Goal: Task Accomplishment & Management: Manage account settings

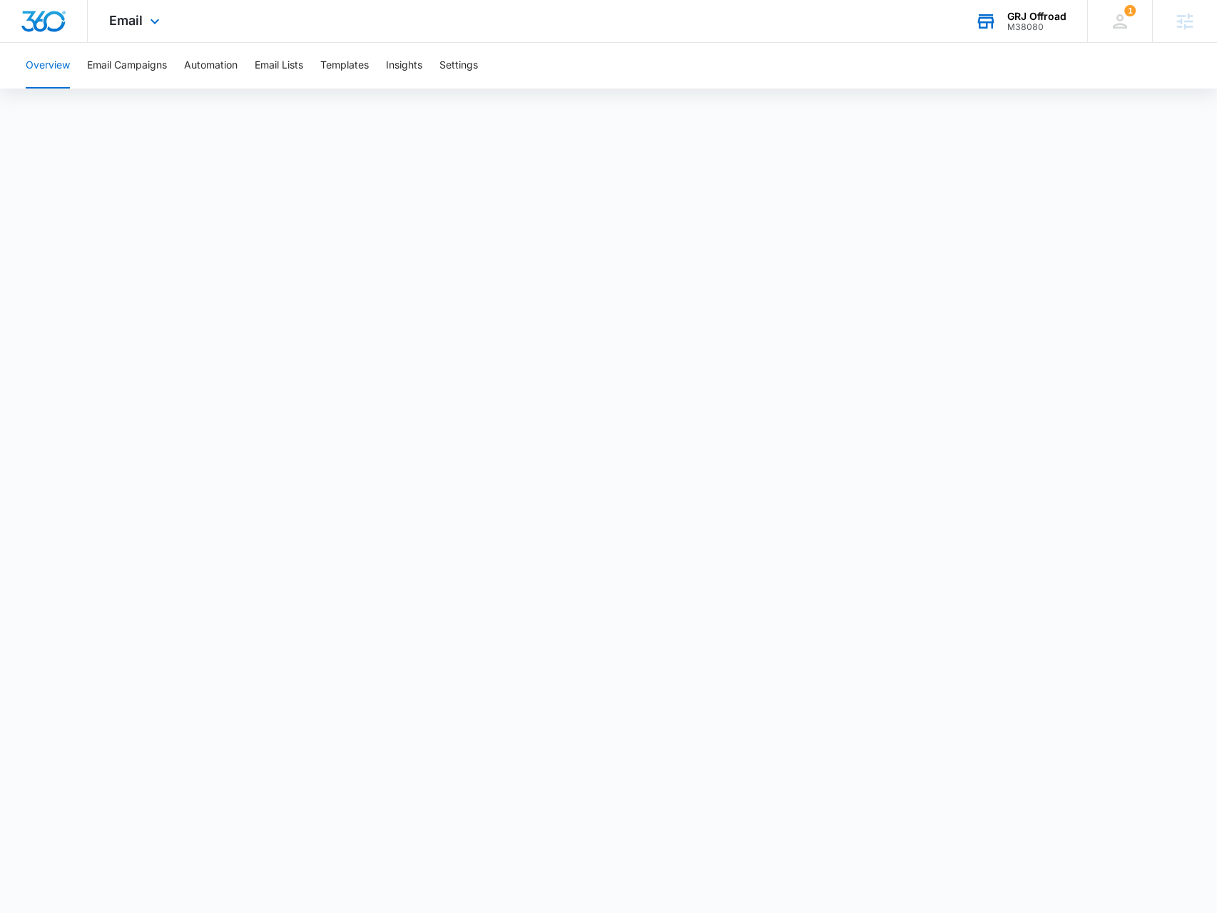
click at [1022, 34] on div "GRJ Offroad M38080 Your Accounts View All" at bounding box center [1020, 21] width 133 height 42
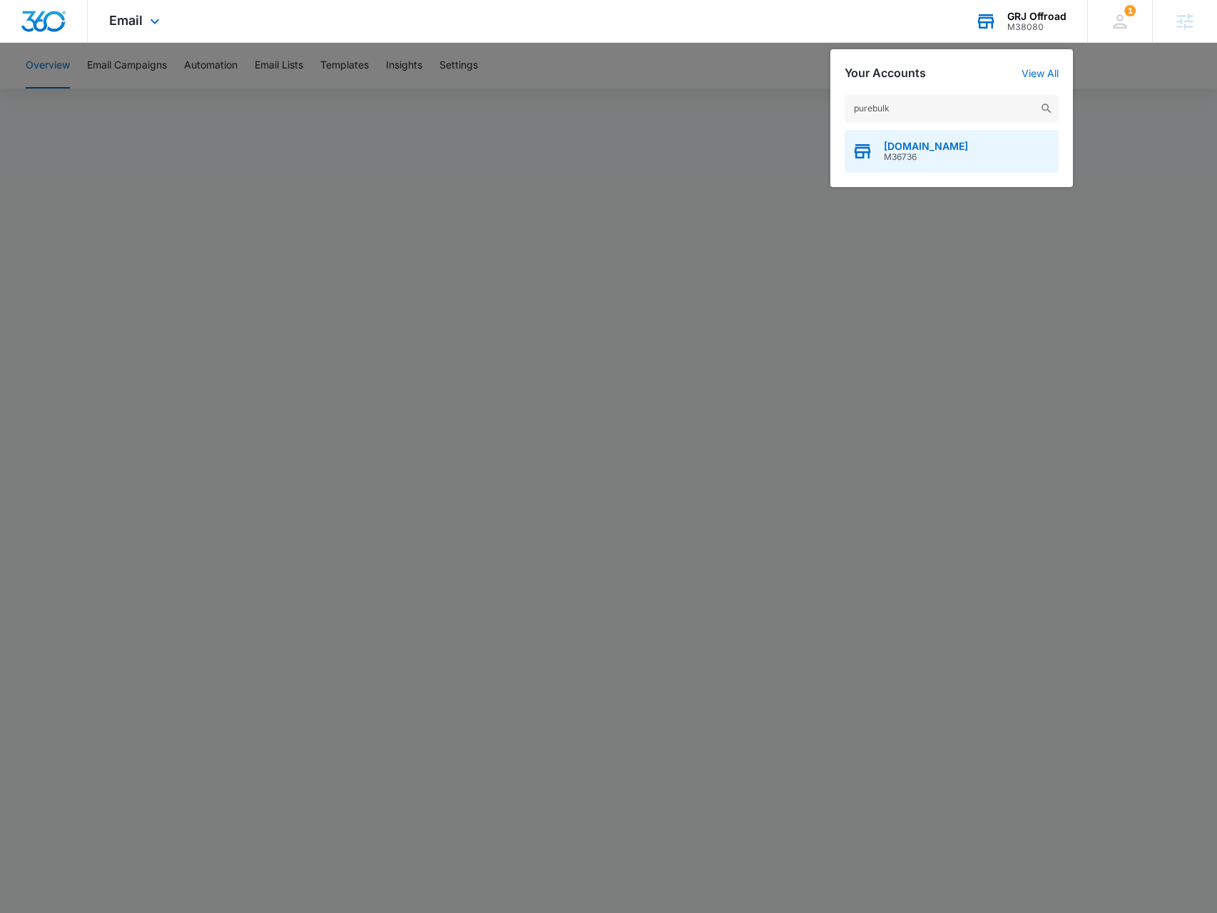
type input "purebulk"
click at [911, 156] on span "M36736" at bounding box center [926, 157] width 84 height 10
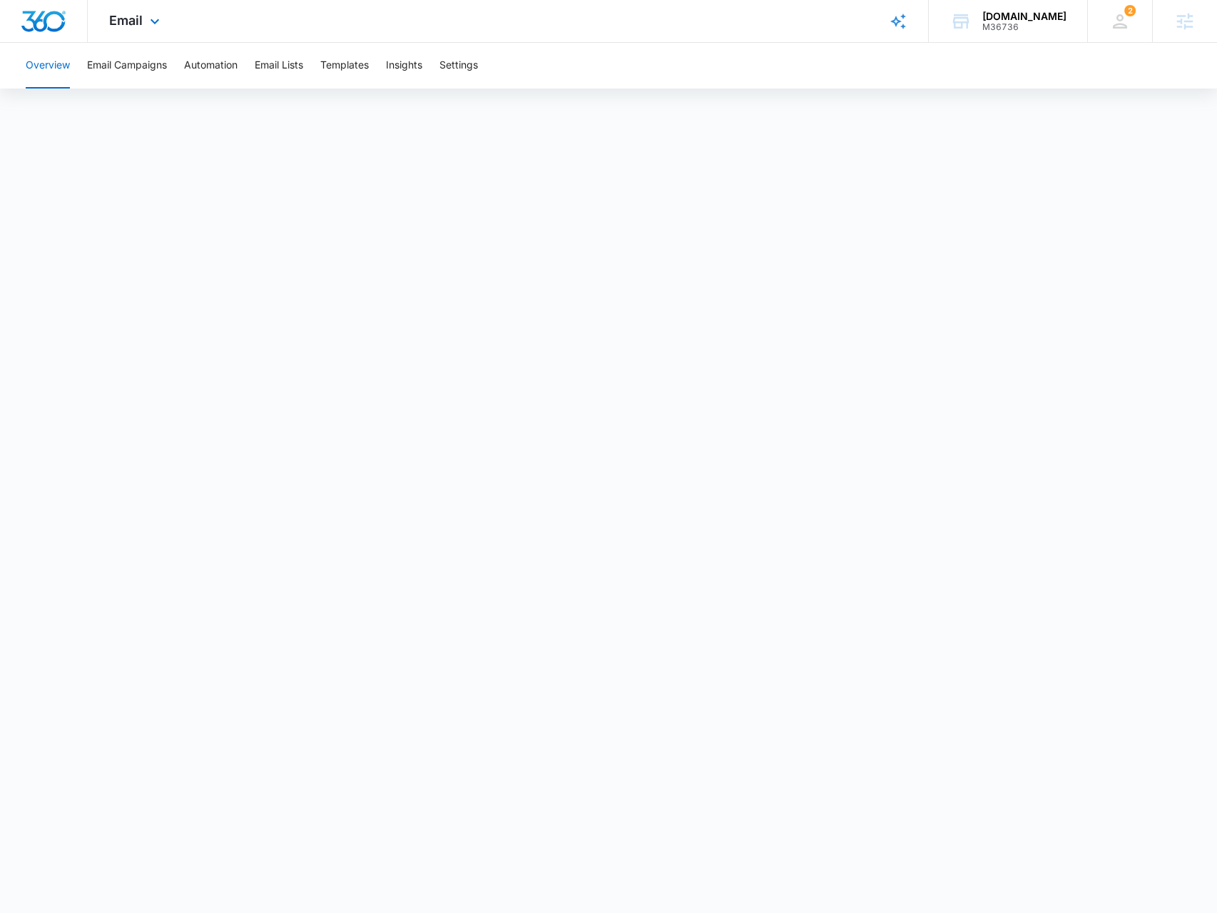
click at [164, 31] on div "Email Apps Reputation Forms CRM Email Social POS Content Ads Intelligence Files…" at bounding box center [136, 21] width 97 height 42
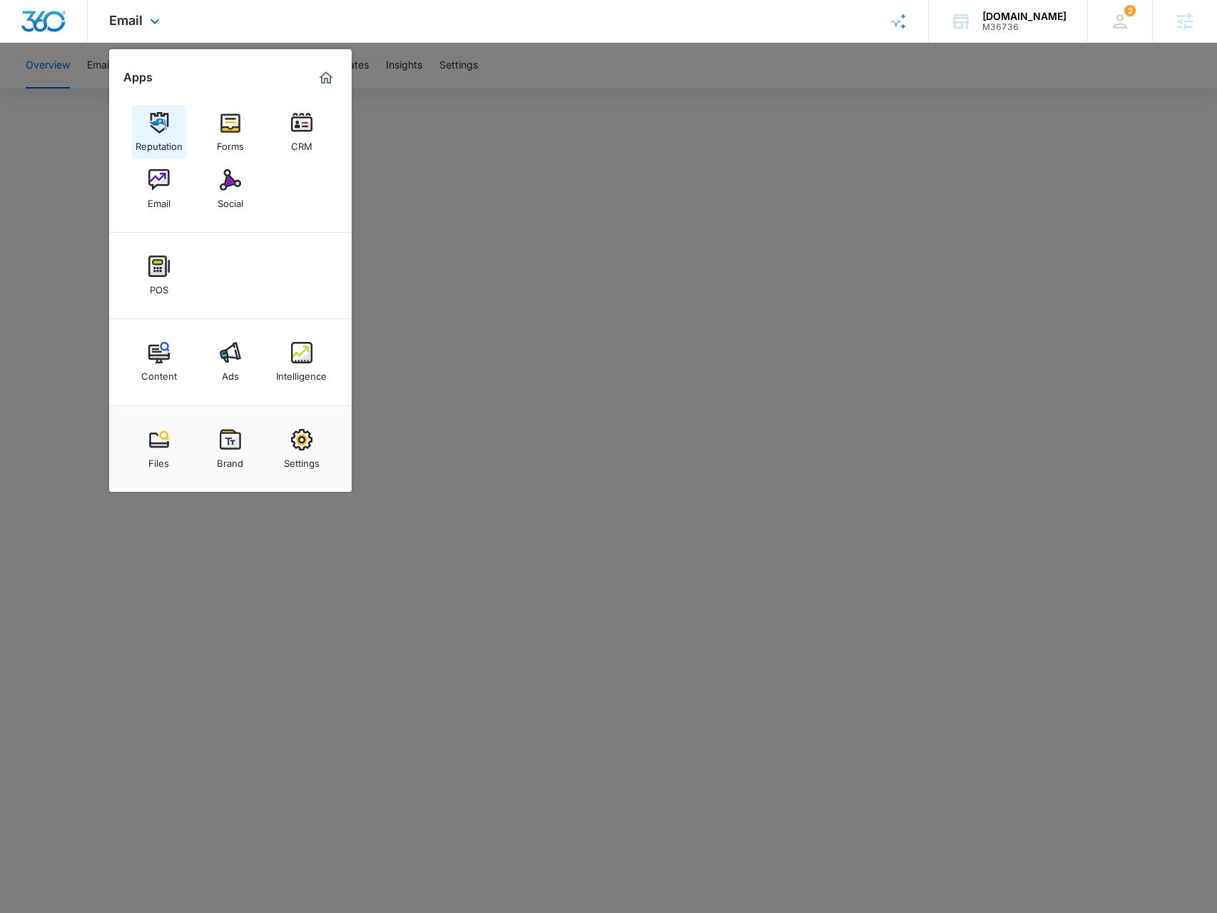
click at [171, 121] on link "Reputation" at bounding box center [159, 132] width 54 height 54
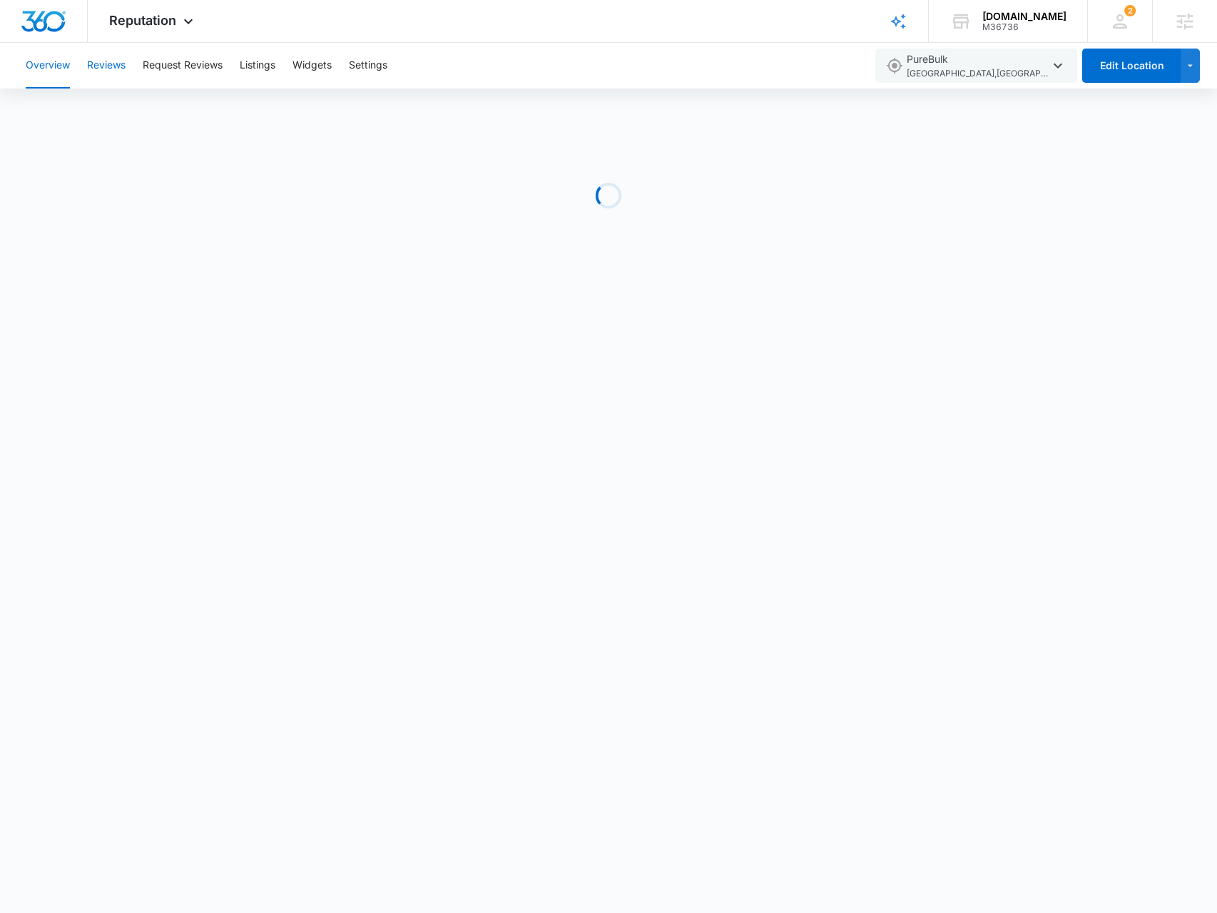
click at [115, 66] on button "Reviews" at bounding box center [106, 66] width 39 height 46
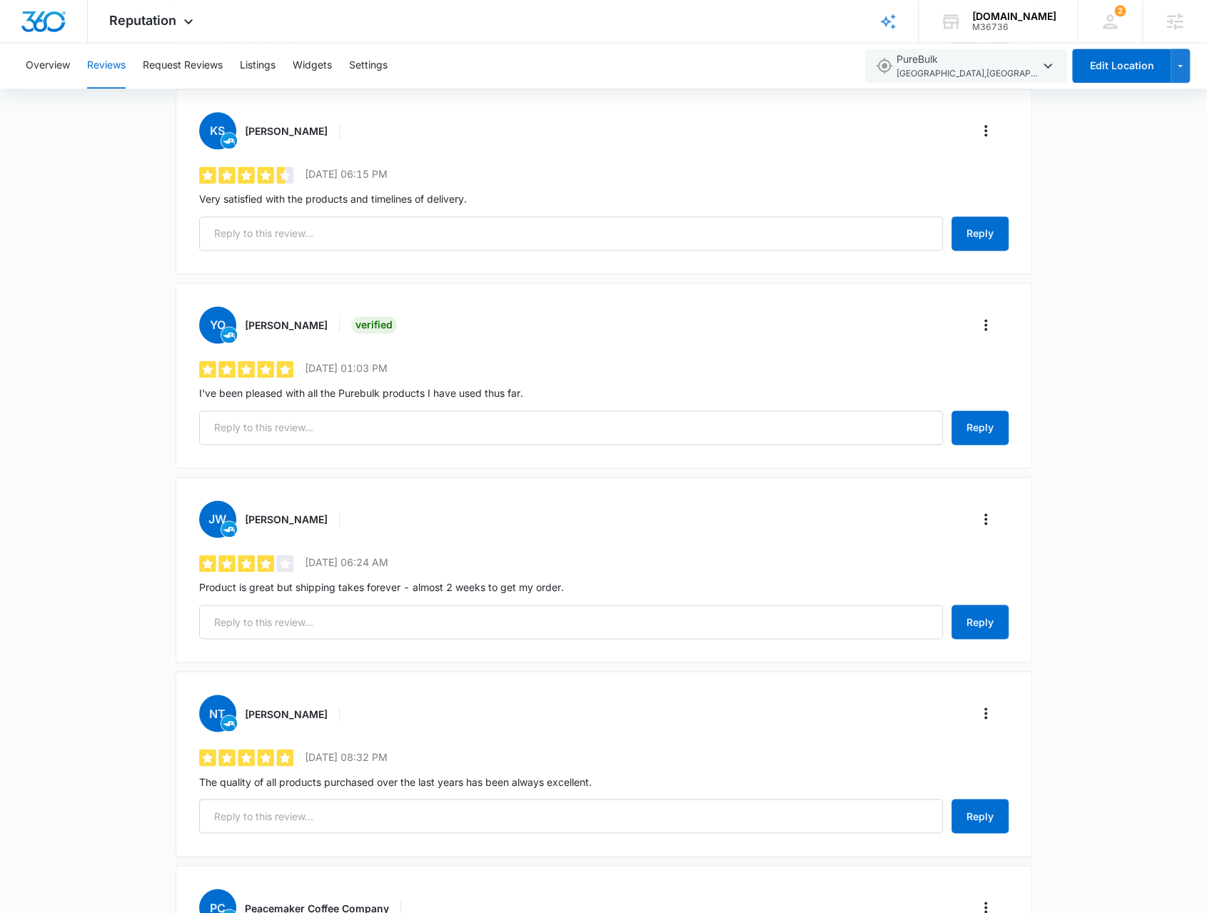
scroll to position [1410, 0]
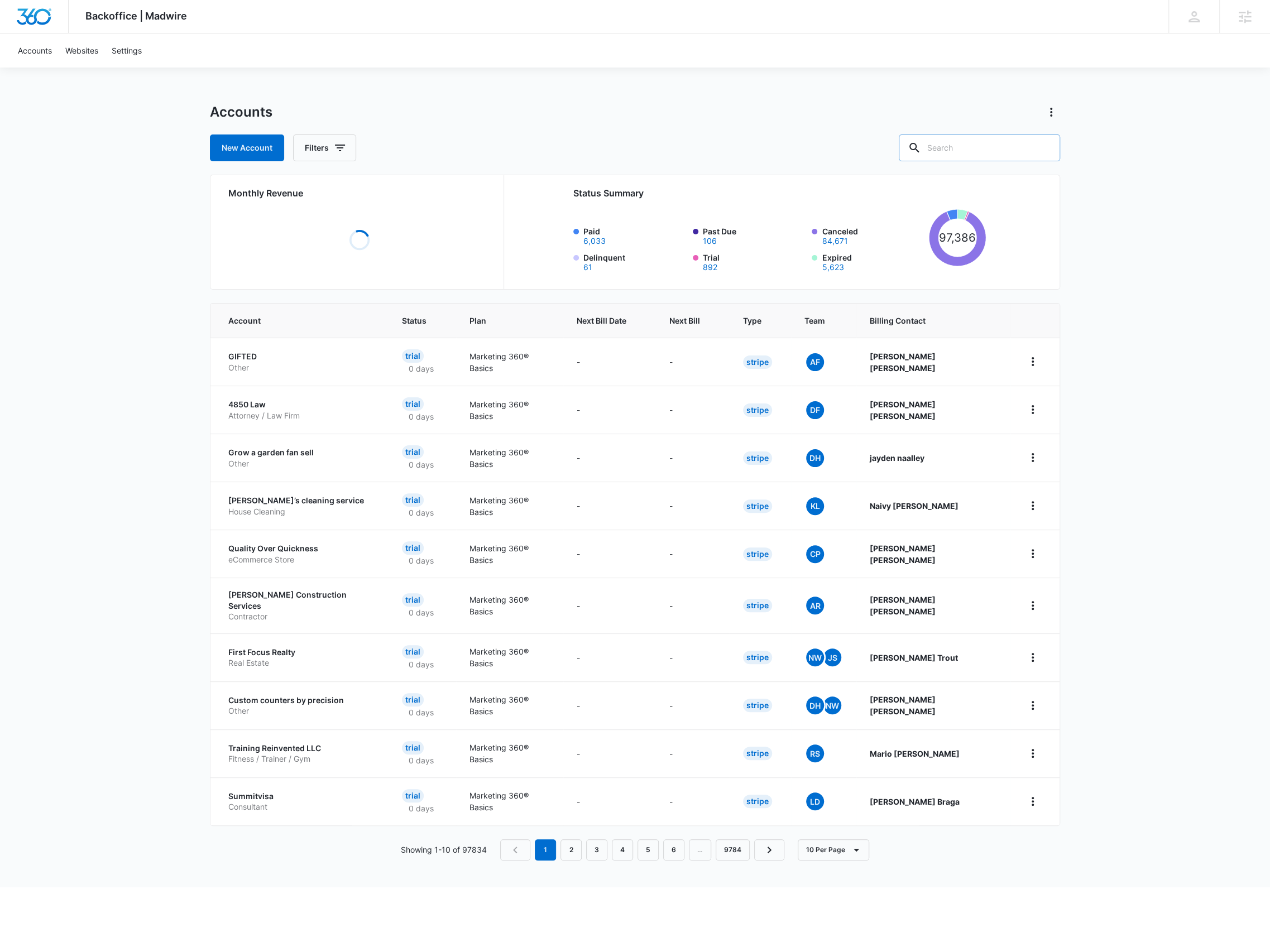
click at [921, 142] on icon at bounding box center [914, 148] width 13 height 13
click at [987, 143] on input "text" at bounding box center [980, 148] width 161 height 27
paste input "M308831"
type input "M308831"
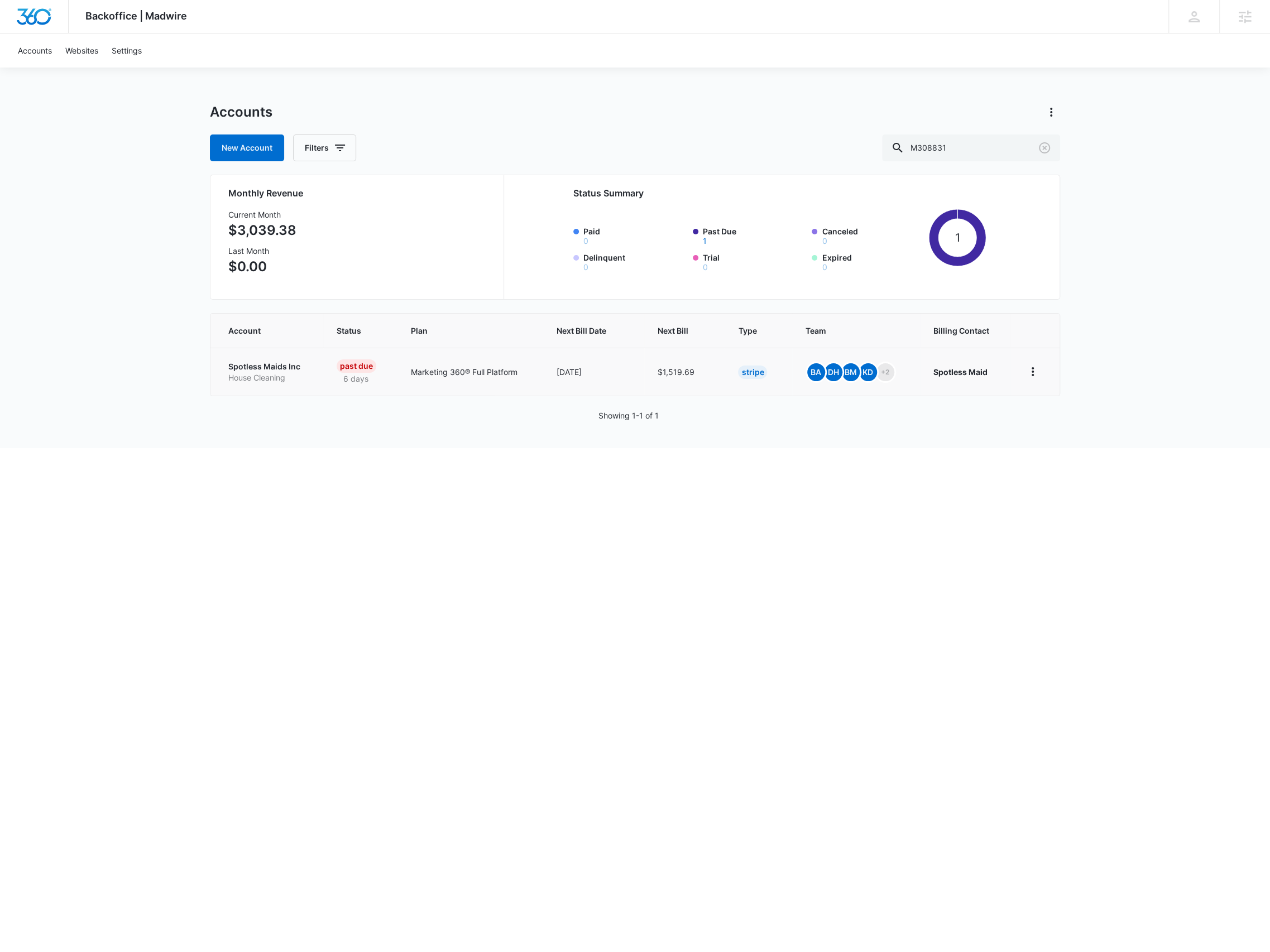
click at [276, 379] on p "House Cleaning" at bounding box center [269, 378] width 81 height 11
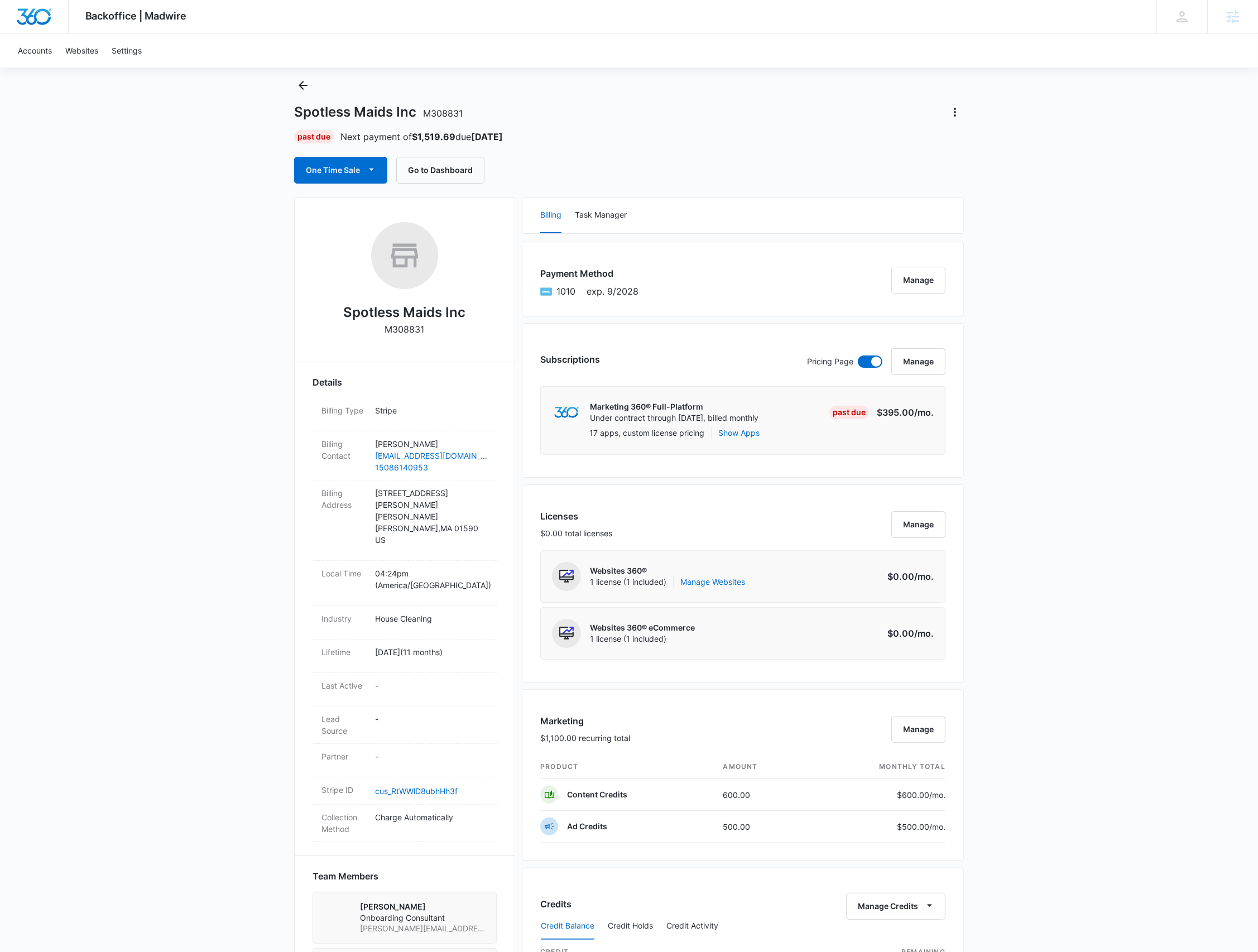
scroll to position [16, 0]
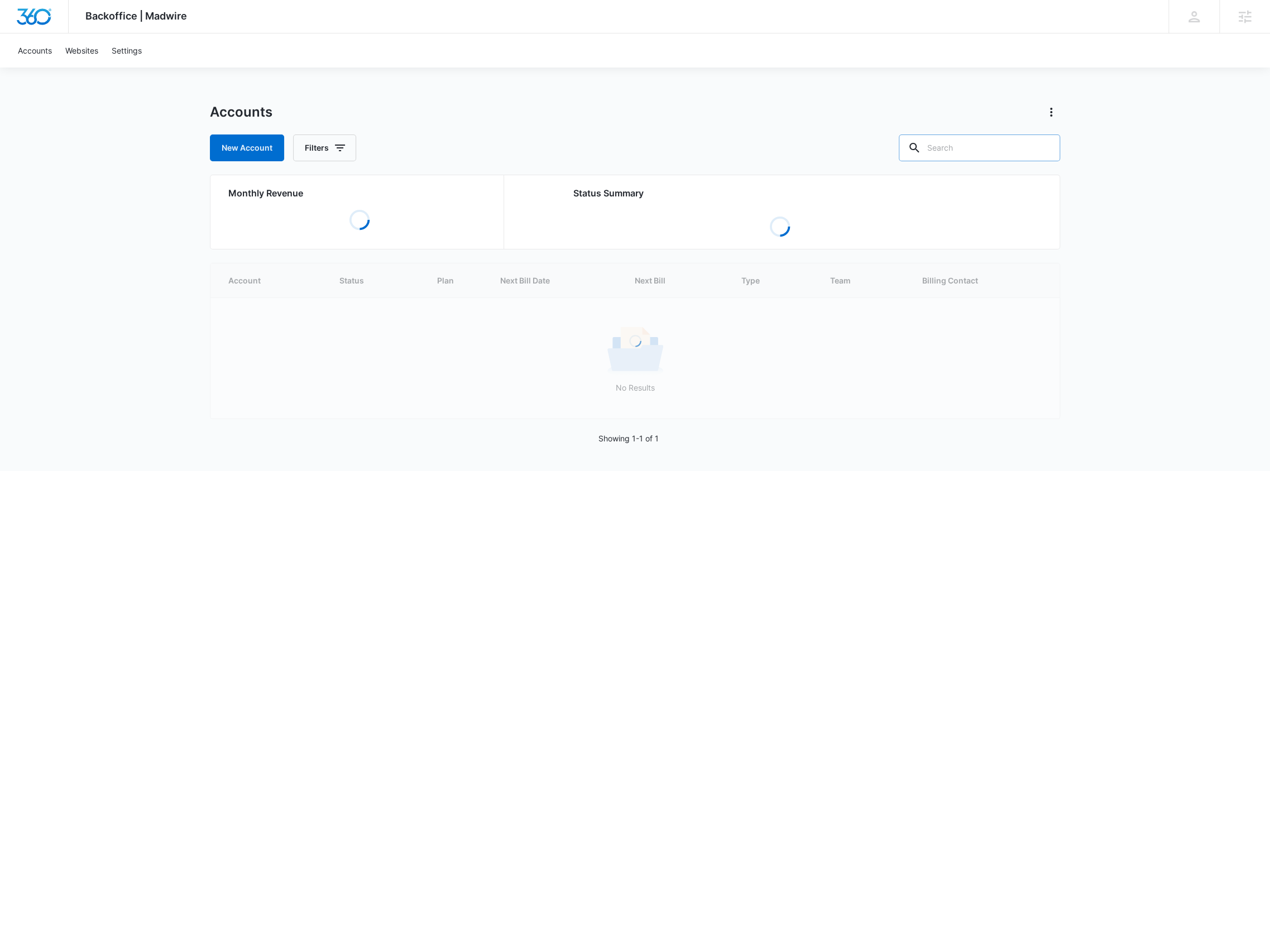
drag, startPoint x: 961, startPoint y: 145, endPoint x: 967, endPoint y: 142, distance: 6.7
click at [962, 145] on input "text" at bounding box center [980, 148] width 161 height 27
paste input "M66879"
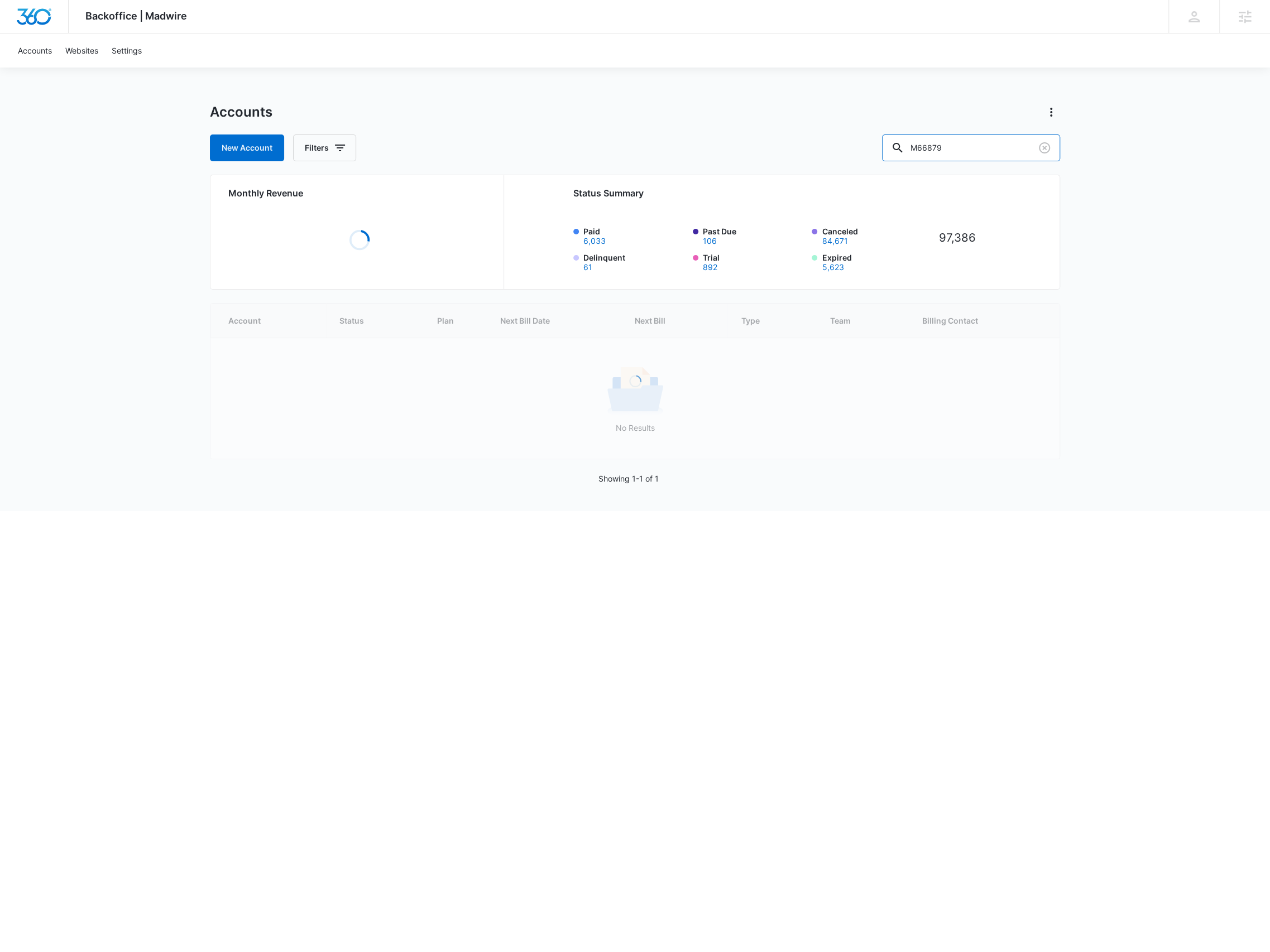
type input "M66879"
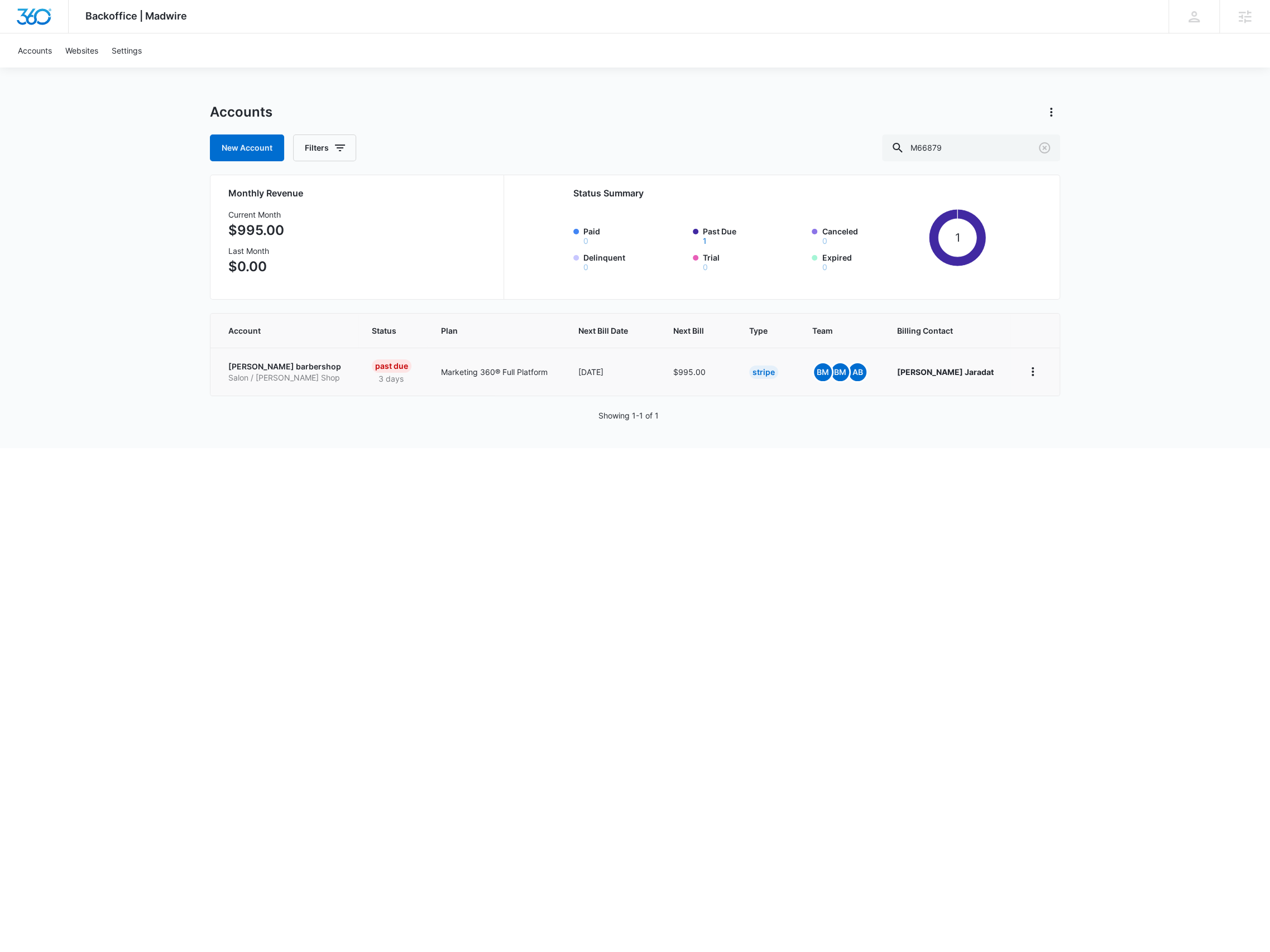
click at [272, 373] on p "Salon / Barber Shop" at bounding box center [286, 378] width 117 height 11
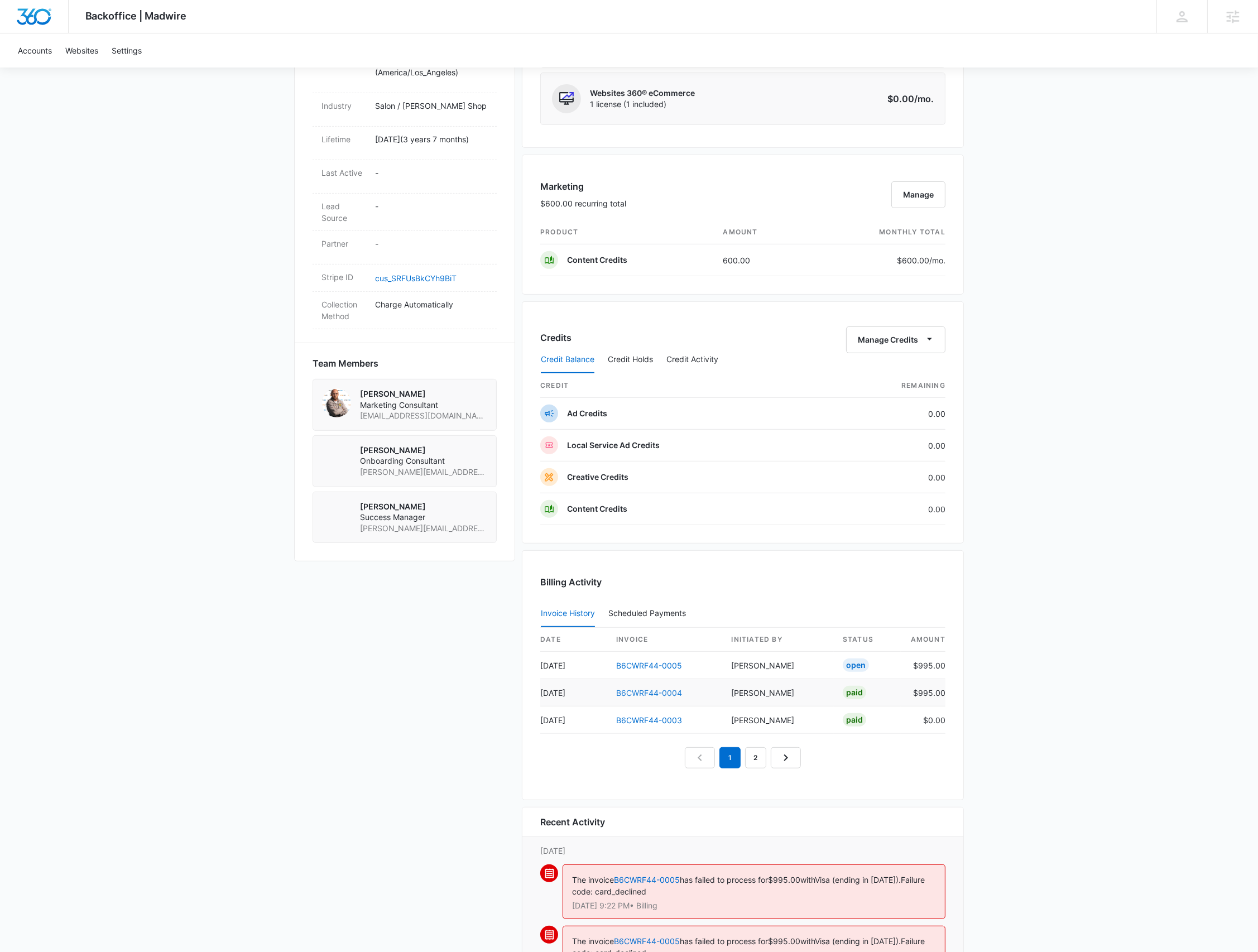
scroll to position [595, 0]
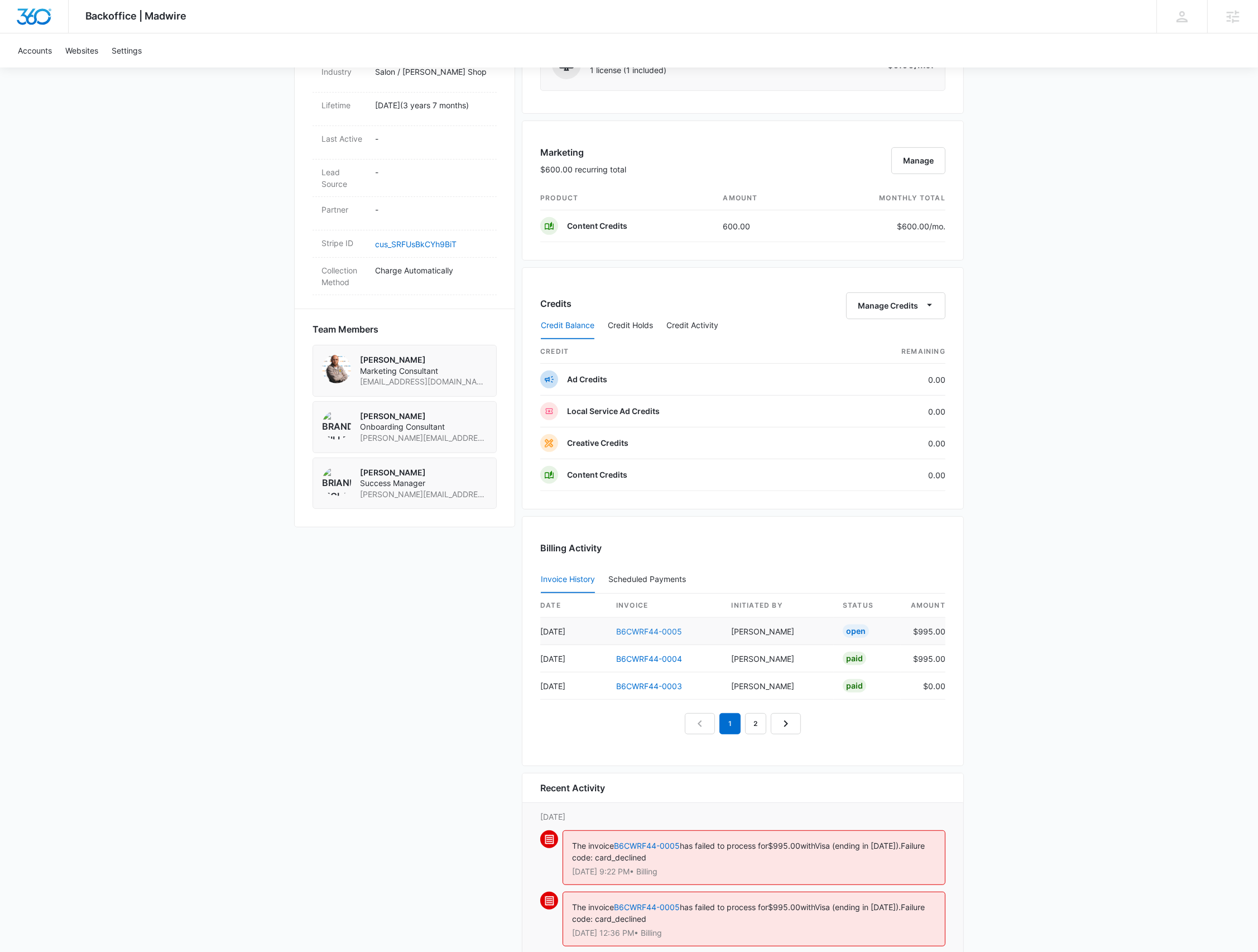
click at [675, 627] on link "B6CWRF44-0005" at bounding box center [649, 631] width 66 height 9
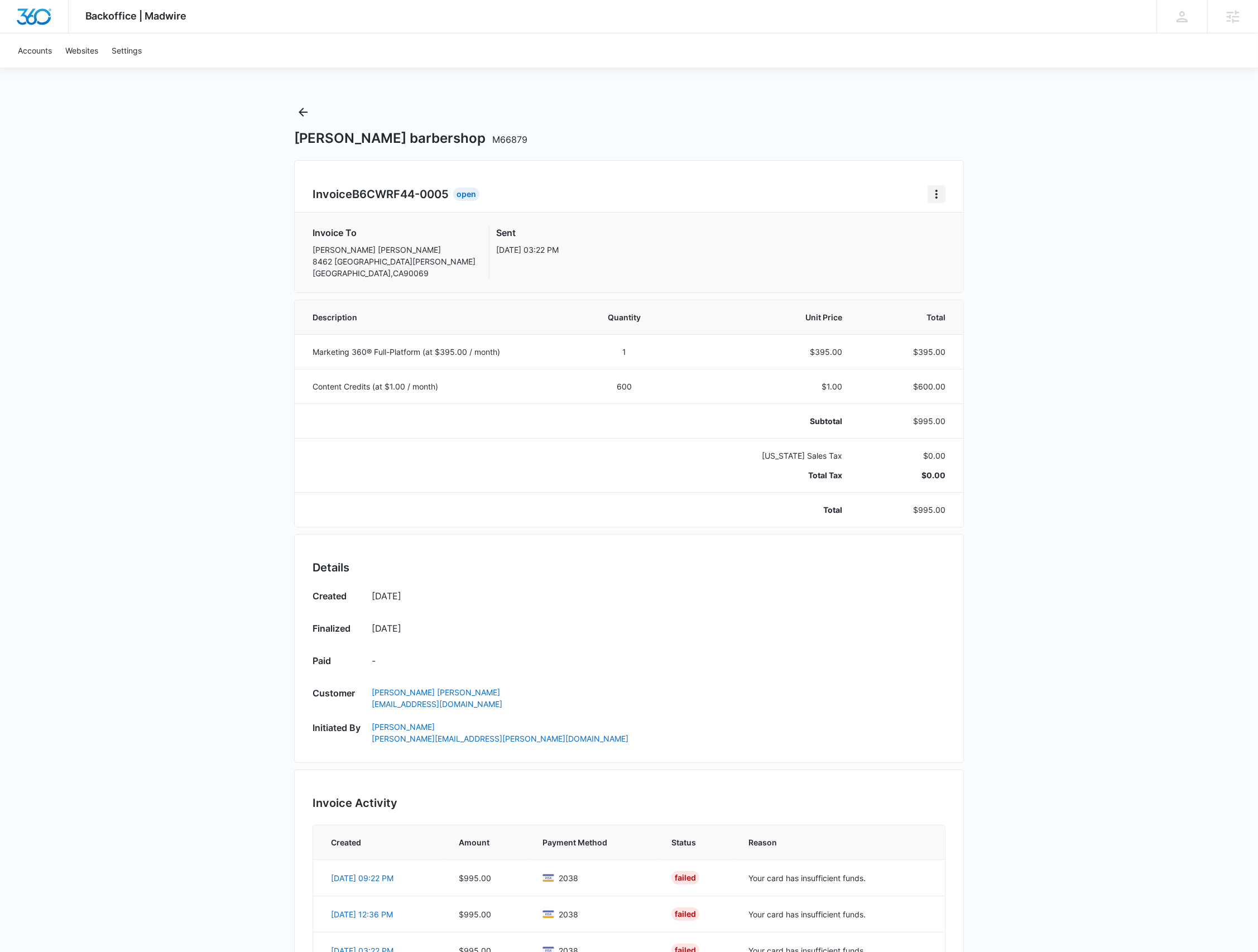
drag, startPoint x: 947, startPoint y: 193, endPoint x: 938, endPoint y: 197, distance: 9.8
click at [945, 193] on div "Invoice B6CWRF44-0005 Open Invoice To Moen Jaradat 8462 Santa Monica west Holly…" at bounding box center [629, 227] width 670 height 133
click at [937, 198] on icon "Home" at bounding box center [936, 194] width 2 height 9
click at [950, 239] on div "Retry Payment" at bounding box center [974, 242] width 65 height 8
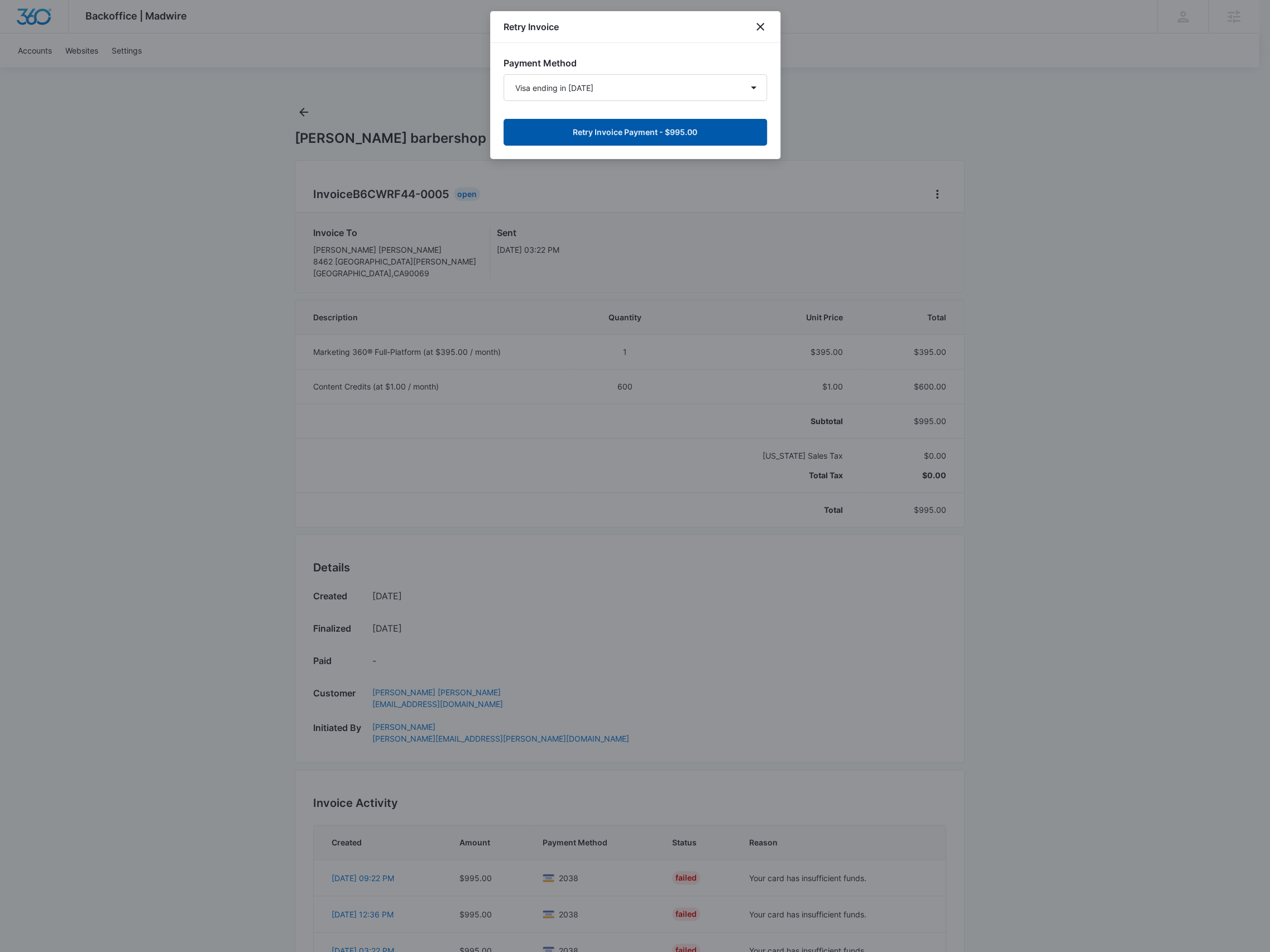
click at [628, 138] on button "Retry Invoice Payment - $995.00" at bounding box center [635, 132] width 264 height 27
